Goal: Contribute content: Contribute content

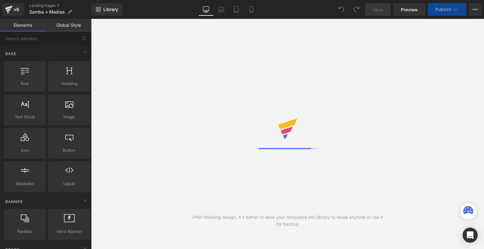
click at [254, 4] on link "Mobile" at bounding box center [251, 9] width 15 height 13
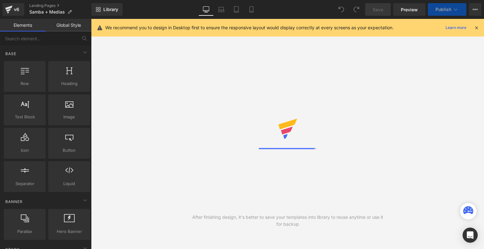
click at [254, 4] on link "Mobile" at bounding box center [251, 9] width 15 height 13
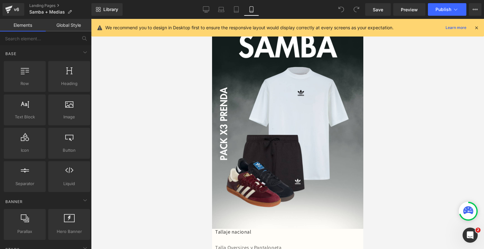
click at [481, 30] on div "We recommend you to design in Desktop first to ensure the responsive layout wou…" at bounding box center [287, 28] width 393 height 18
click at [479, 29] on icon at bounding box center [477, 28] width 6 height 6
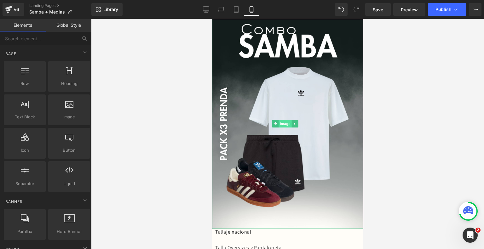
click at [284, 122] on span "Image" at bounding box center [285, 124] width 13 height 8
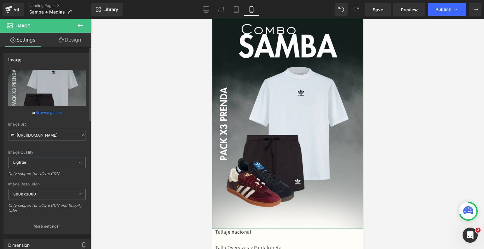
click at [49, 111] on link "Browse gallery" at bounding box center [49, 112] width 27 height 11
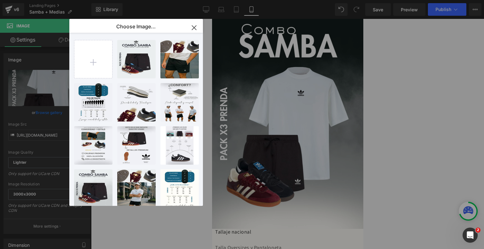
type input "C:\fakepath\04 (11).mp4"
type input "C:\fakepath\1.png"
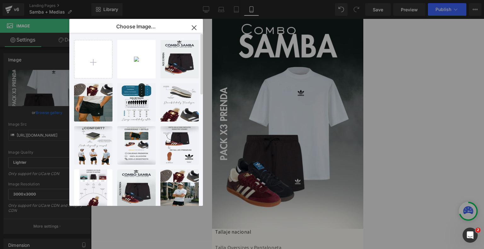
type input "C:\fakepath\ezgif-279fa487d96cf1.gif"
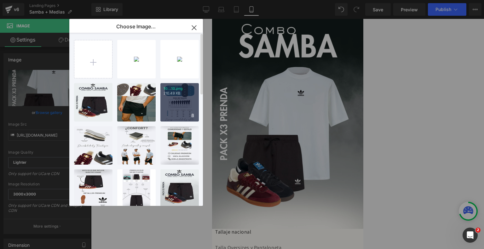
type input "C:\fakepath\4.png"
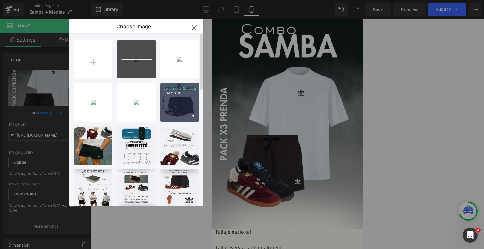
type input "C:\fakepath\6.png"
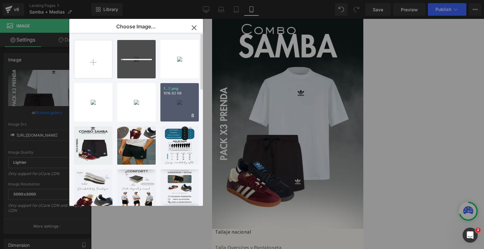
type input "C:\fakepath\7.png"
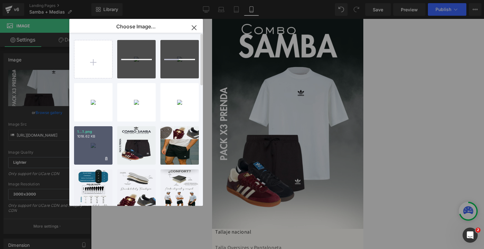
click at [99, 146] on div "1...1.png 1018.62 KB" at bounding box center [93, 145] width 38 height 38
type input "[URL][DOMAIN_NAME]"
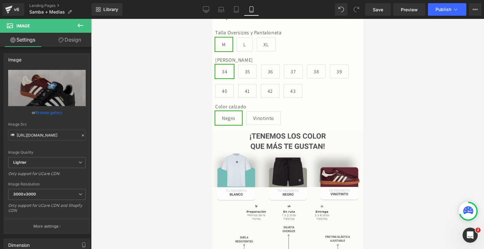
scroll to position [251, 0]
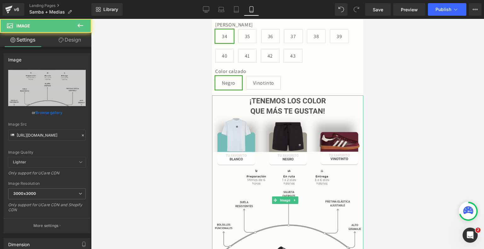
click at [240, 148] on img at bounding box center [287, 201] width 151 height 210
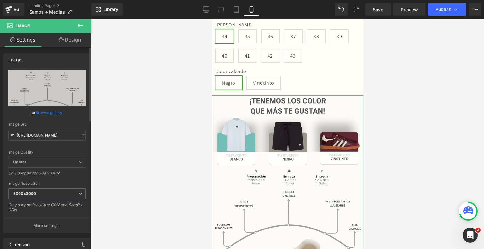
click at [52, 113] on link "Browse gallery" at bounding box center [49, 112] width 27 height 11
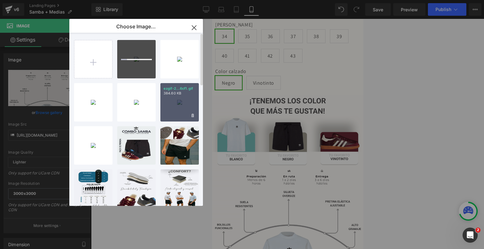
click at [173, 108] on div "ezgif-2...6cf1.gif 384.60 KB" at bounding box center [180, 102] width 38 height 38
type input "[URL][DOMAIN_NAME]"
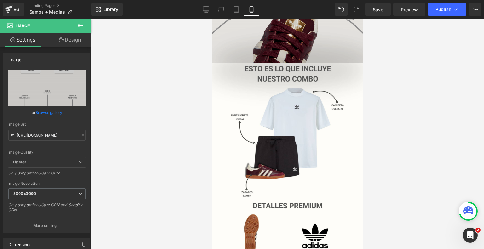
scroll to position [516, 0]
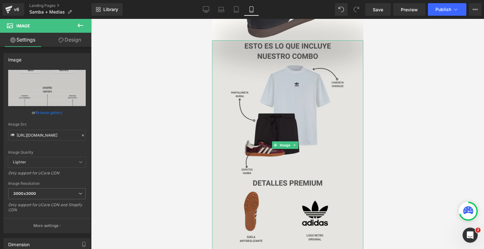
click at [285, 125] on img at bounding box center [287, 145] width 151 height 210
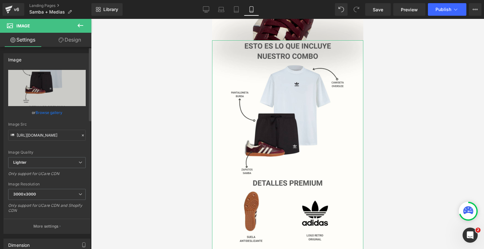
click at [56, 109] on link "Browse gallery" at bounding box center [49, 112] width 27 height 11
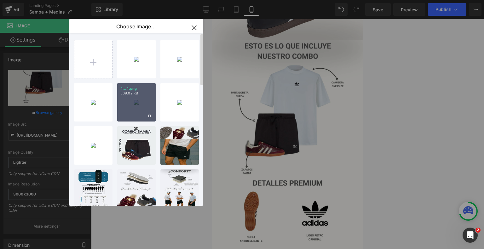
click at [136, 98] on div "4...4.png 509.02 KB" at bounding box center [136, 102] width 38 height 38
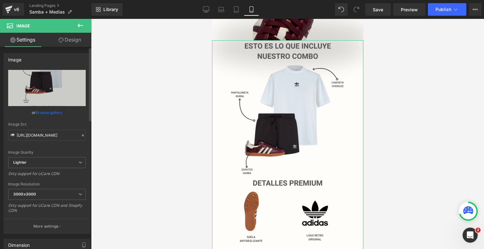
click at [44, 114] on link "Browse gallery" at bounding box center [49, 112] width 27 height 11
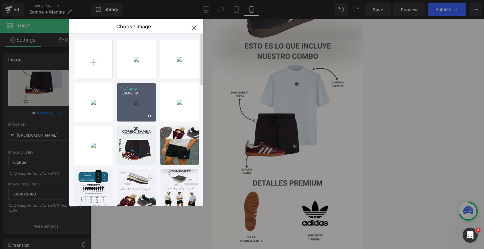
click at [139, 102] on div "4...4.png 509.02 KB" at bounding box center [136, 102] width 38 height 38
type input "[URL][DOMAIN_NAME]"
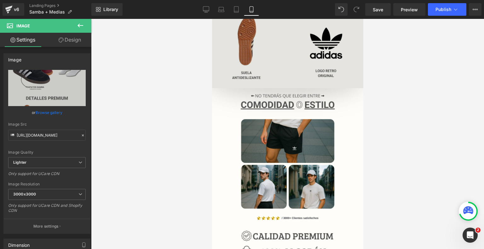
scroll to position [680, 0]
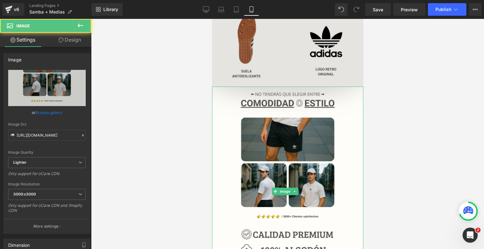
click at [299, 178] on img at bounding box center [287, 192] width 151 height 210
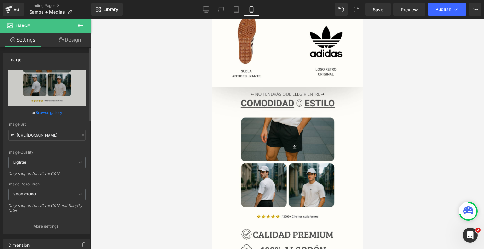
click at [55, 110] on link "Browse gallery" at bounding box center [49, 112] width 27 height 11
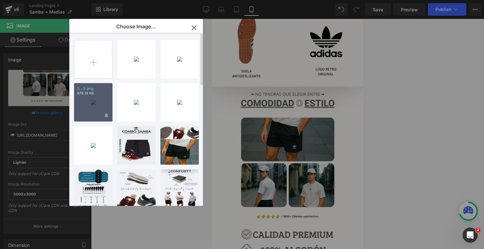
click at [92, 97] on div "5...5.png 879.18 KB" at bounding box center [93, 102] width 38 height 38
type input "[URL][DOMAIN_NAME]"
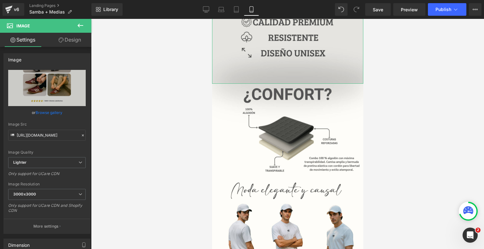
scroll to position [884, 0]
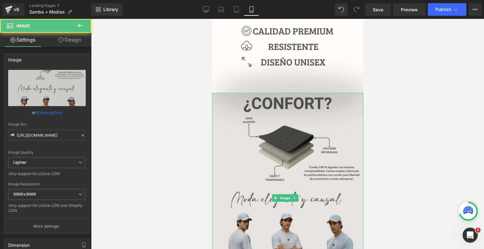
click at [287, 147] on img at bounding box center [287, 198] width 151 height 210
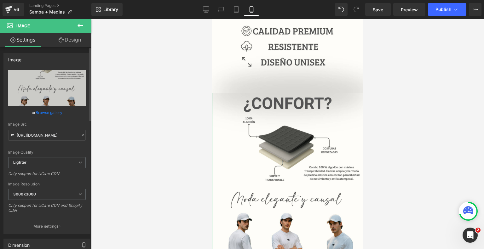
click at [44, 110] on link "Browse gallery" at bounding box center [49, 112] width 27 height 11
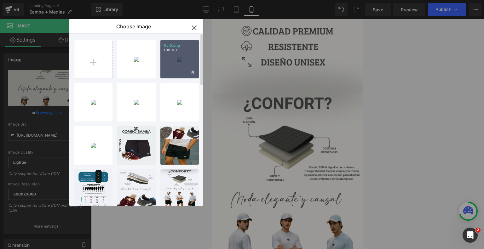
click at [185, 61] on div "6...6.png 1.08 MB" at bounding box center [180, 59] width 38 height 38
type input "[URL][DOMAIN_NAME]"
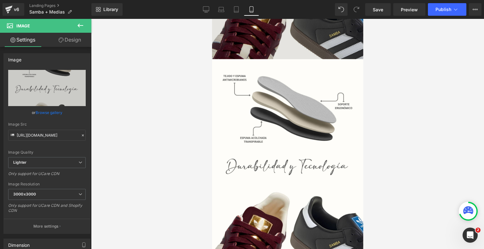
scroll to position [1128, 0]
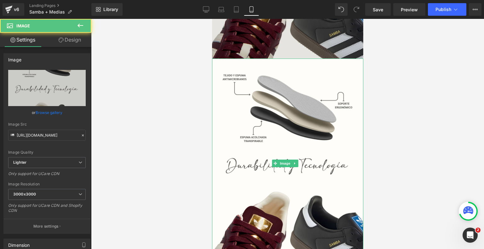
click at [242, 164] on img at bounding box center [287, 164] width 151 height 210
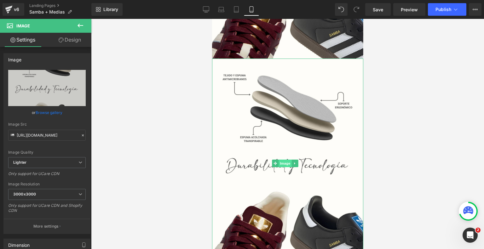
click at [284, 160] on span "Image" at bounding box center [285, 164] width 13 height 8
click at [55, 114] on link "Browse gallery" at bounding box center [49, 112] width 27 height 11
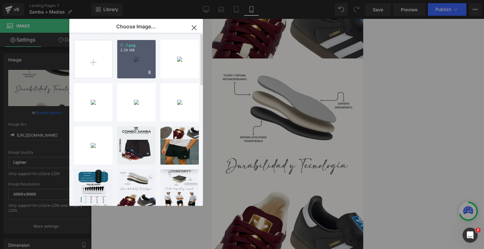
click at [132, 57] on div "7...7.png 2.29 MB" at bounding box center [136, 59] width 38 height 38
type input "[URL][DOMAIN_NAME]"
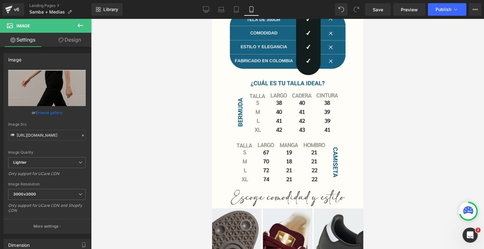
scroll to position [1347, 0]
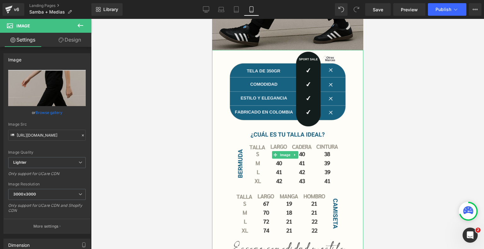
click at [290, 144] on img at bounding box center [287, 155] width 151 height 210
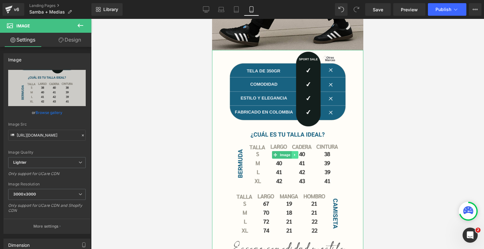
click at [295, 151] on link at bounding box center [295, 155] width 7 height 8
click at [299, 153] on icon at bounding box center [297, 154] width 3 height 3
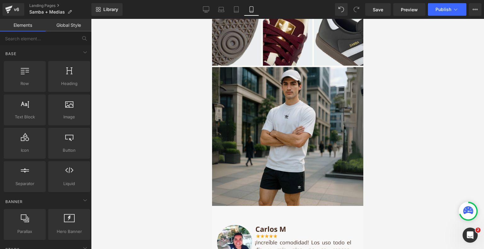
scroll to position [1403, 0]
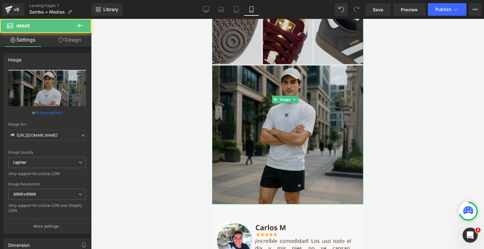
click at [288, 78] on img at bounding box center [287, 100] width 151 height 210
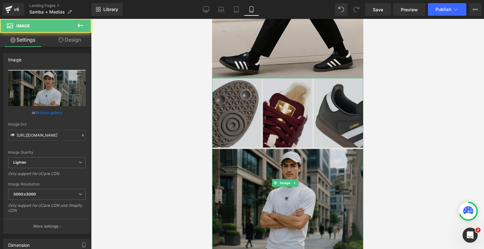
scroll to position [1319, 0]
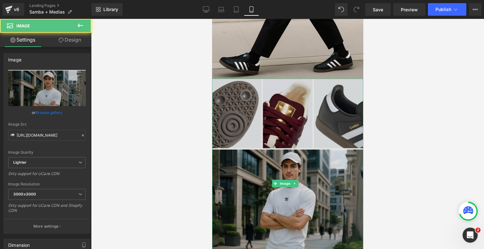
click at [295, 144] on img at bounding box center [287, 184] width 151 height 210
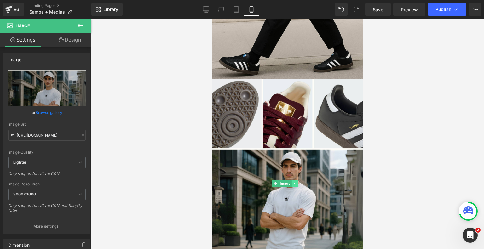
click at [295, 182] on icon at bounding box center [294, 184] width 3 height 4
click at [298, 182] on icon at bounding box center [297, 183] width 3 height 3
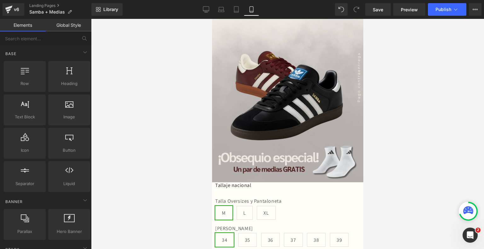
scroll to position [0, 0]
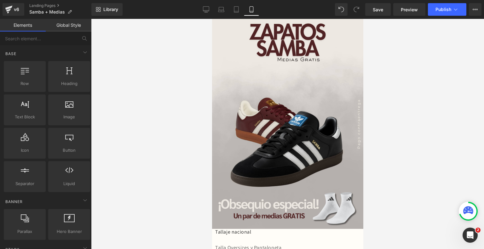
click at [388, 3] on div "Save Preview Publish Scheduled View Live Page View with current Template Save T…" at bounding box center [423, 9] width 121 height 13
click at [387, 6] on link "Save" at bounding box center [379, 9] width 26 height 13
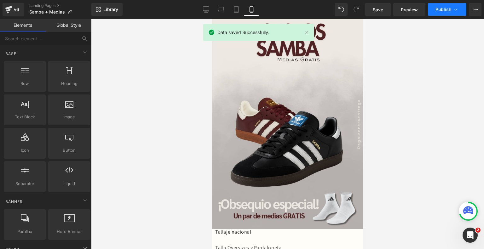
click at [454, 10] on icon at bounding box center [456, 9] width 6 height 6
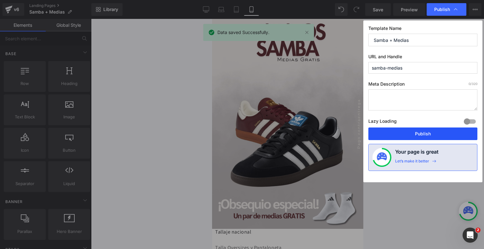
click at [401, 131] on button "Publish" at bounding box center [423, 134] width 109 height 13
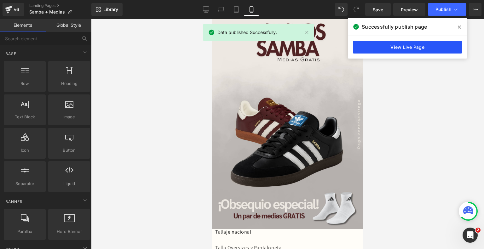
click at [409, 48] on link "View Live Page" at bounding box center [407, 47] width 109 height 13
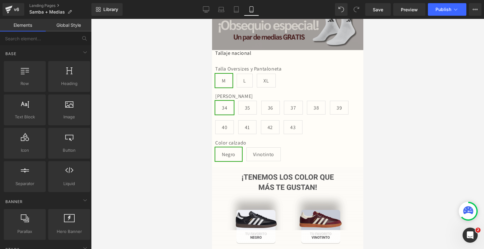
scroll to position [141, 0]
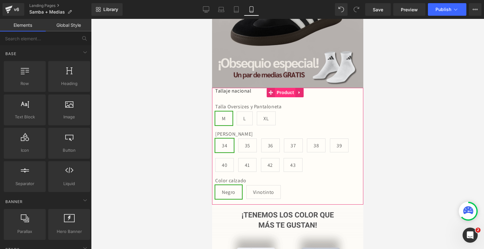
click at [285, 88] on span "Product" at bounding box center [285, 92] width 20 height 9
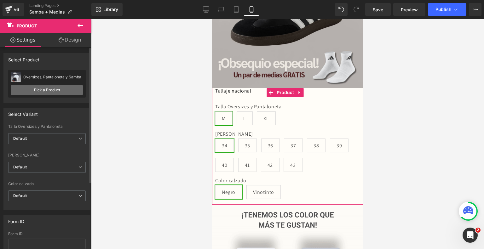
click at [43, 88] on link "Pick a Product" at bounding box center [47, 90] width 73 height 10
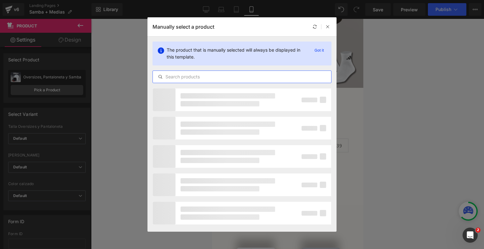
click at [186, 79] on input "text" at bounding box center [242, 77] width 178 height 8
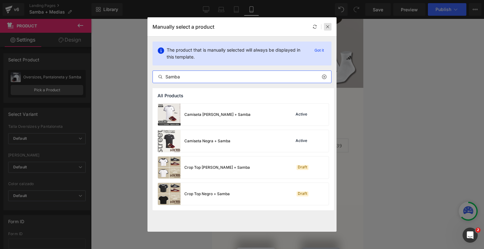
type input "Samba"
click at [327, 24] on div at bounding box center [328, 27] width 8 height 8
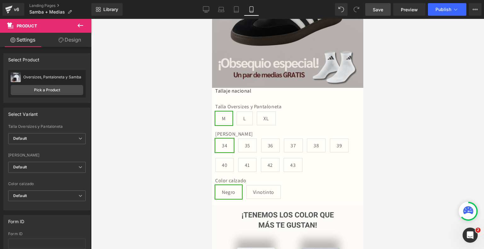
click at [375, 11] on span "Save" at bounding box center [378, 9] width 10 height 7
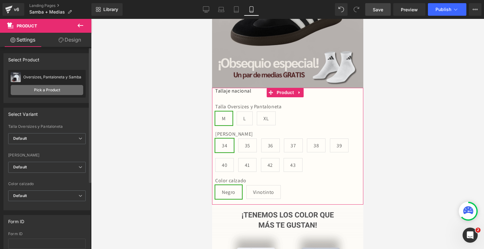
click at [69, 91] on link "Pick a Product" at bounding box center [47, 90] width 73 height 10
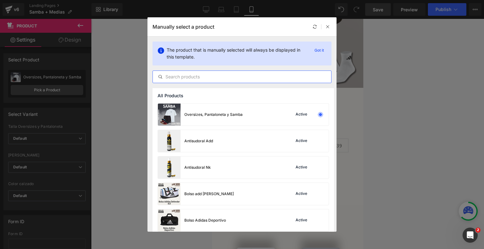
click at [198, 76] on input "text" at bounding box center [242, 77] width 178 height 8
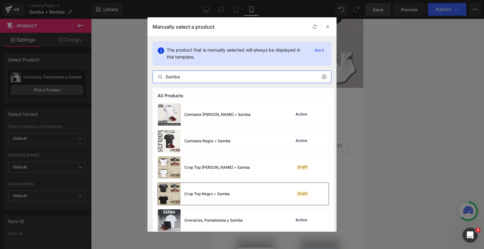
scroll to position [111, 0]
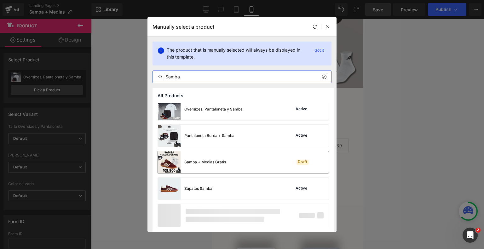
type input "Samba"
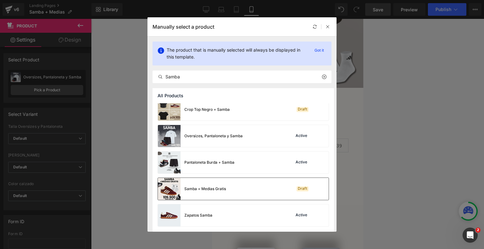
scroll to position [85, 0]
click at [237, 164] on div "Pantaloneta Burda + Samba Active" at bounding box center [243, 163] width 171 height 22
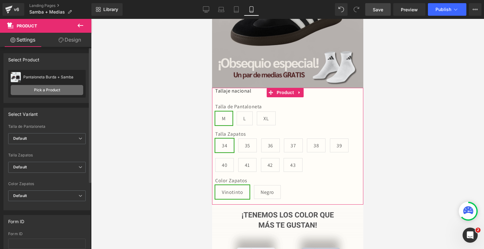
click at [72, 95] on link "Pick a Product" at bounding box center [47, 90] width 73 height 10
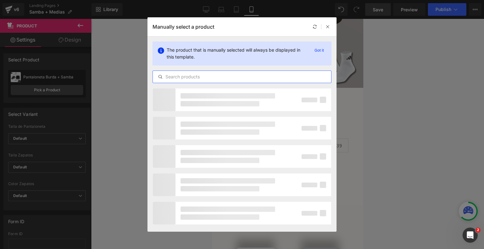
click at [202, 79] on input "text" at bounding box center [242, 77] width 178 height 8
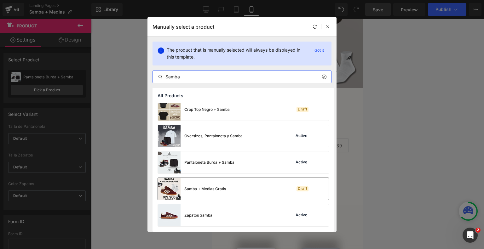
type input "Samba"
click at [202, 191] on div "Samba + Medias Gratis" at bounding box center [205, 189] width 42 height 6
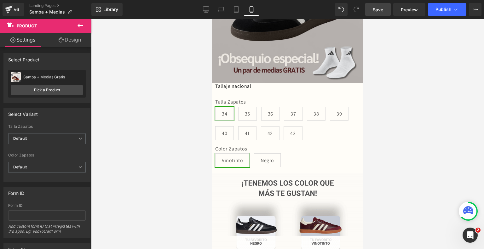
scroll to position [0, 0]
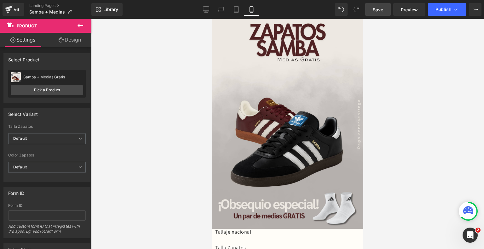
click at [378, 10] on span "Save" at bounding box center [378, 9] width 10 height 7
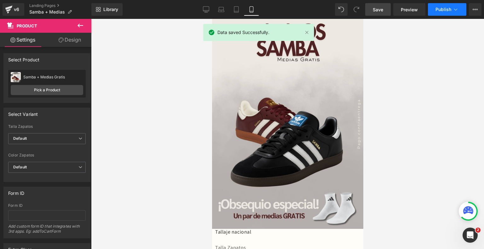
click at [442, 15] on button "Publish" at bounding box center [447, 9] width 38 height 13
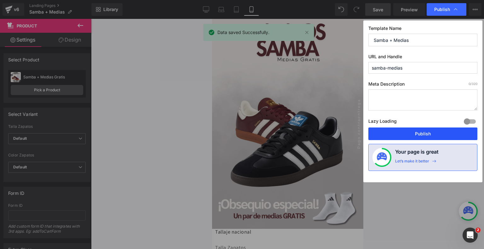
click at [416, 136] on button "Publish" at bounding box center [423, 134] width 109 height 13
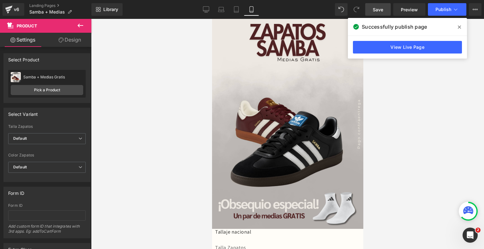
click at [461, 27] on icon at bounding box center [459, 27] width 3 height 5
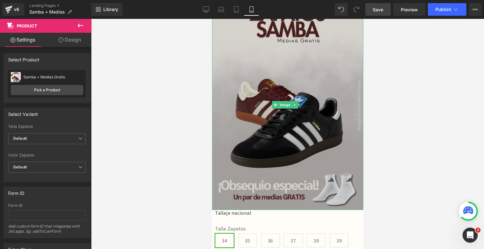
scroll to position [20, 0]
